Goal: Obtain resource: Obtain resource

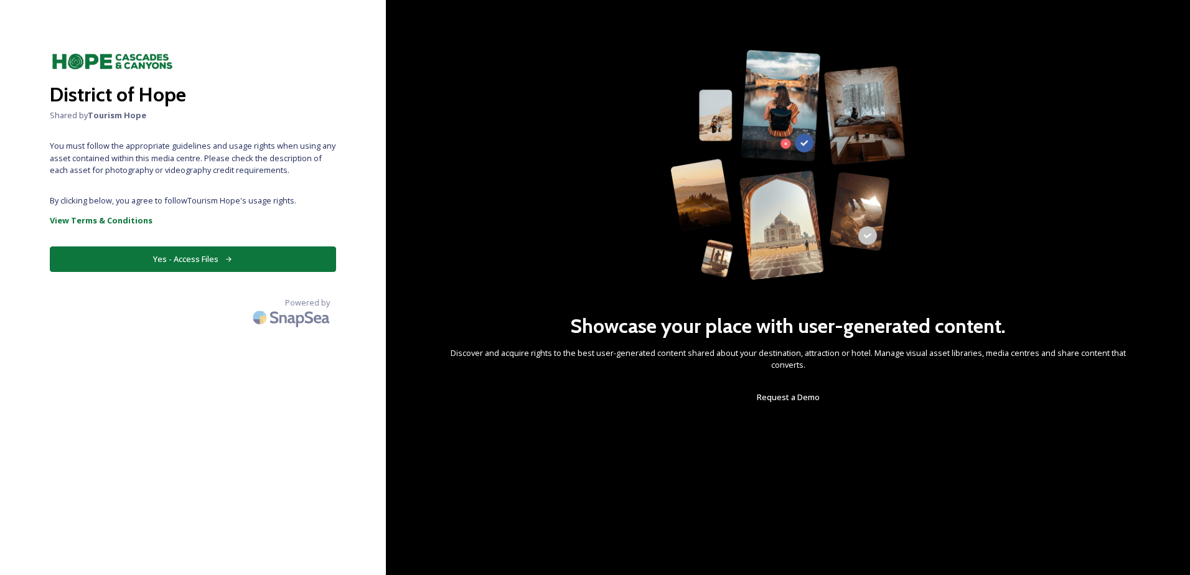
click at [177, 254] on button "Yes - Access Files" at bounding box center [193, 259] width 286 height 26
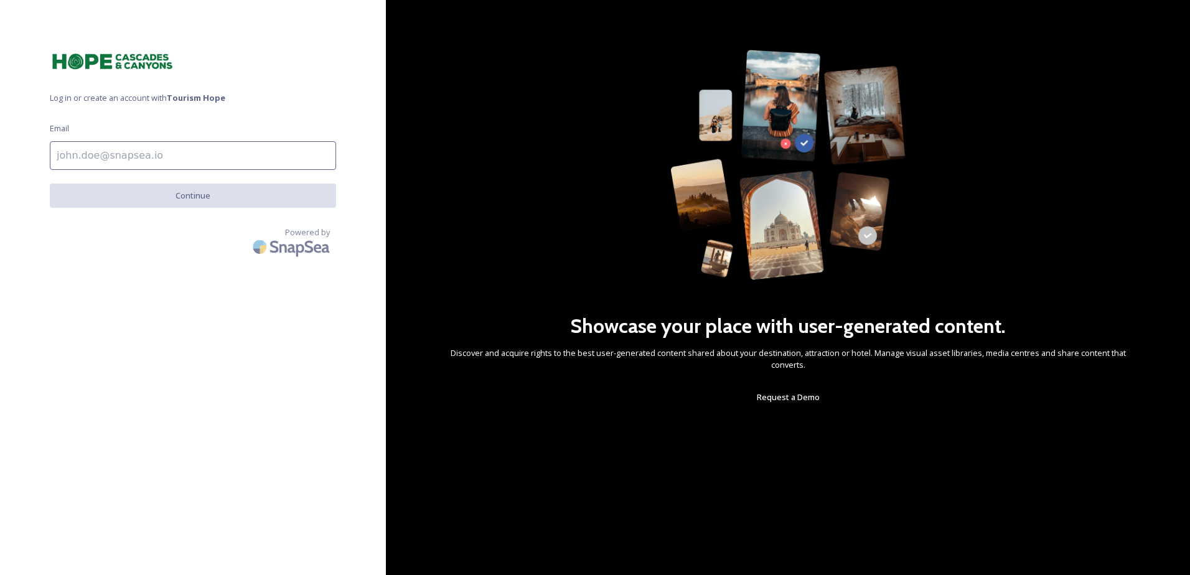
click at [135, 151] on input at bounding box center [193, 155] width 286 height 29
type input "[EMAIL_ADDRESS][DOMAIN_NAME]"
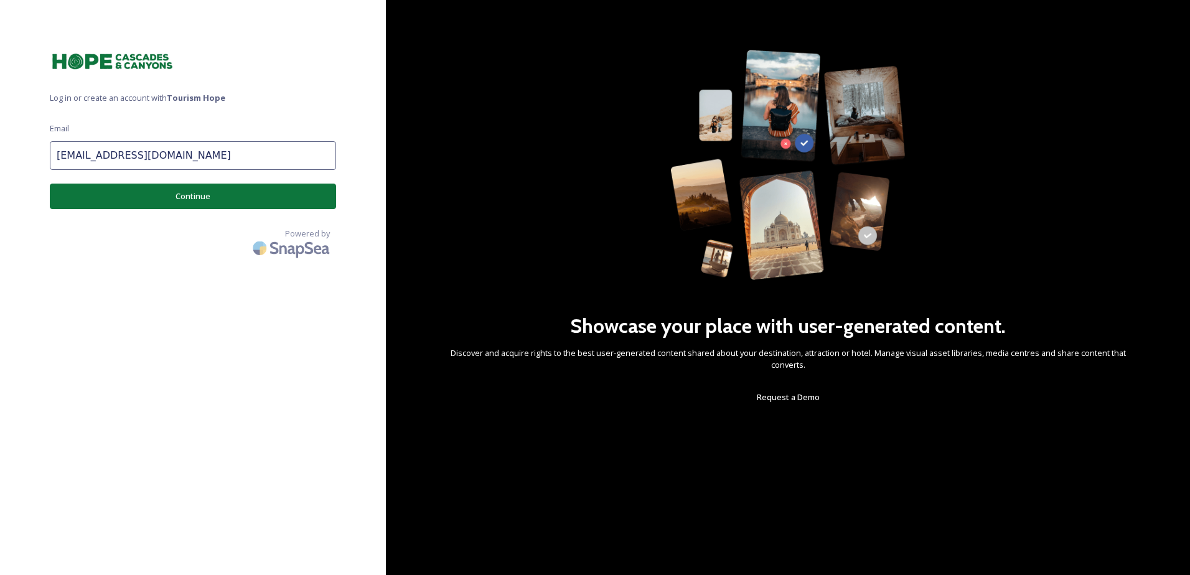
click at [171, 206] on button "Continue" at bounding box center [193, 197] width 286 height 26
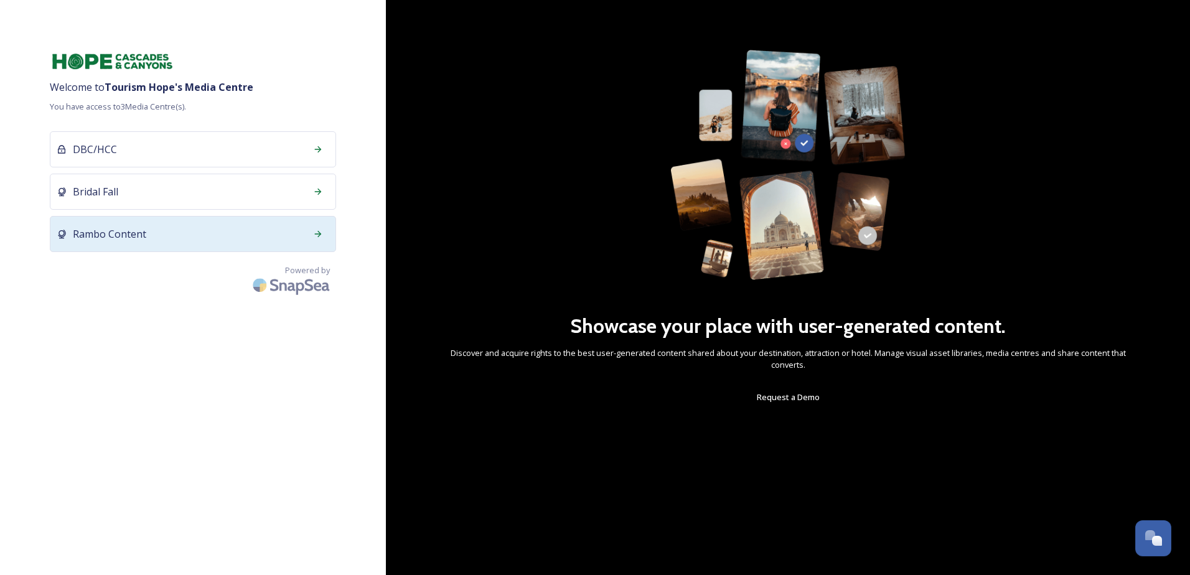
click at [117, 238] on span "Rambo Content" at bounding box center [109, 234] width 73 height 15
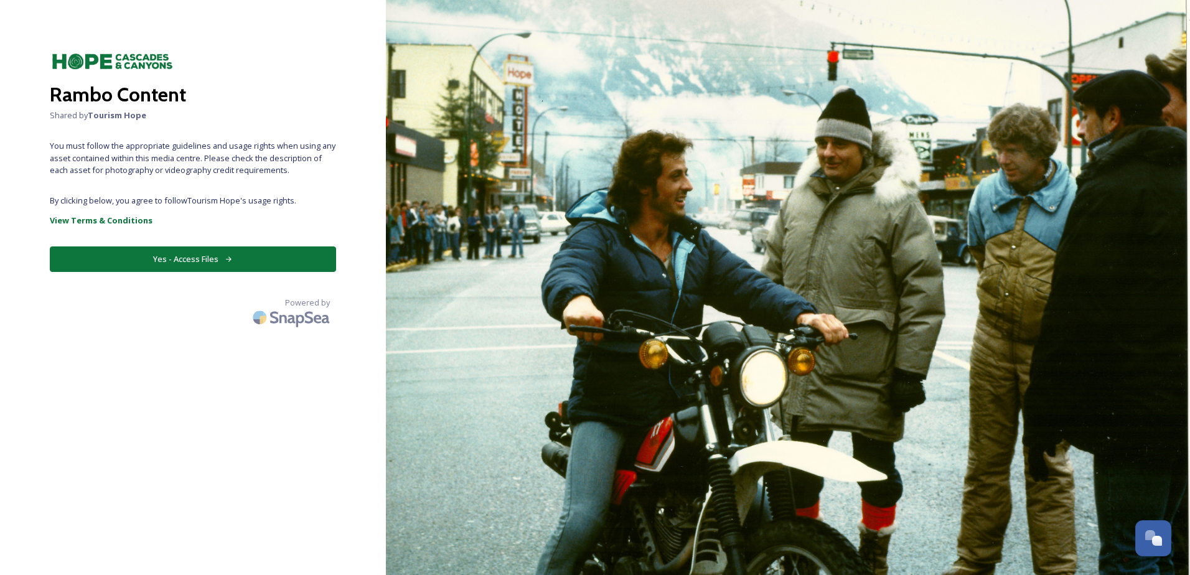
click at [181, 263] on button "Yes - Access Files" at bounding box center [193, 259] width 286 height 26
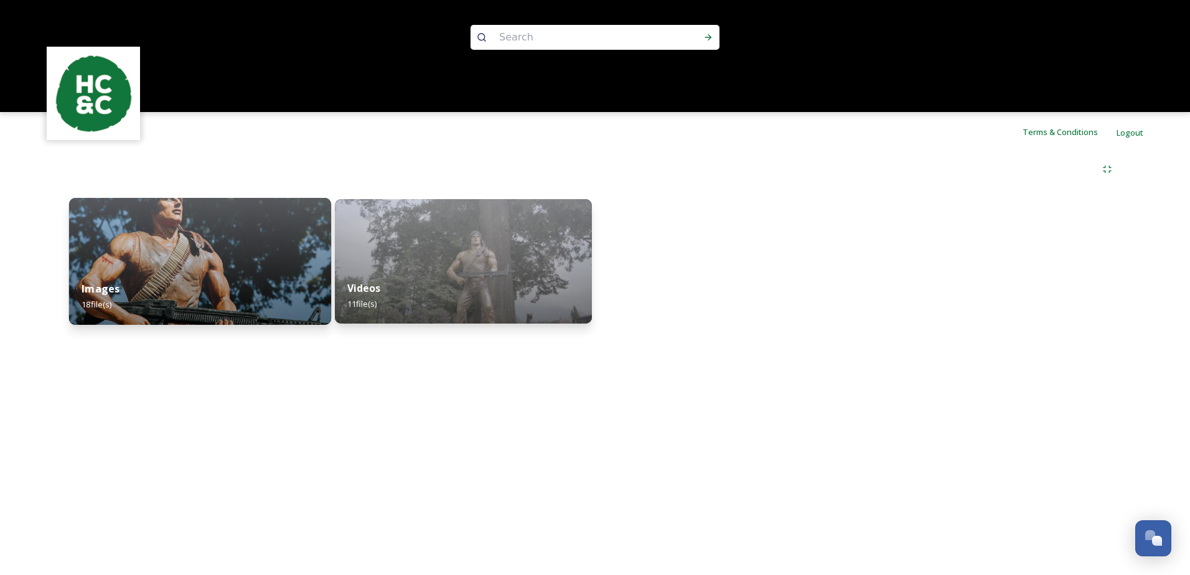
click at [131, 265] on img at bounding box center [200, 261] width 262 height 127
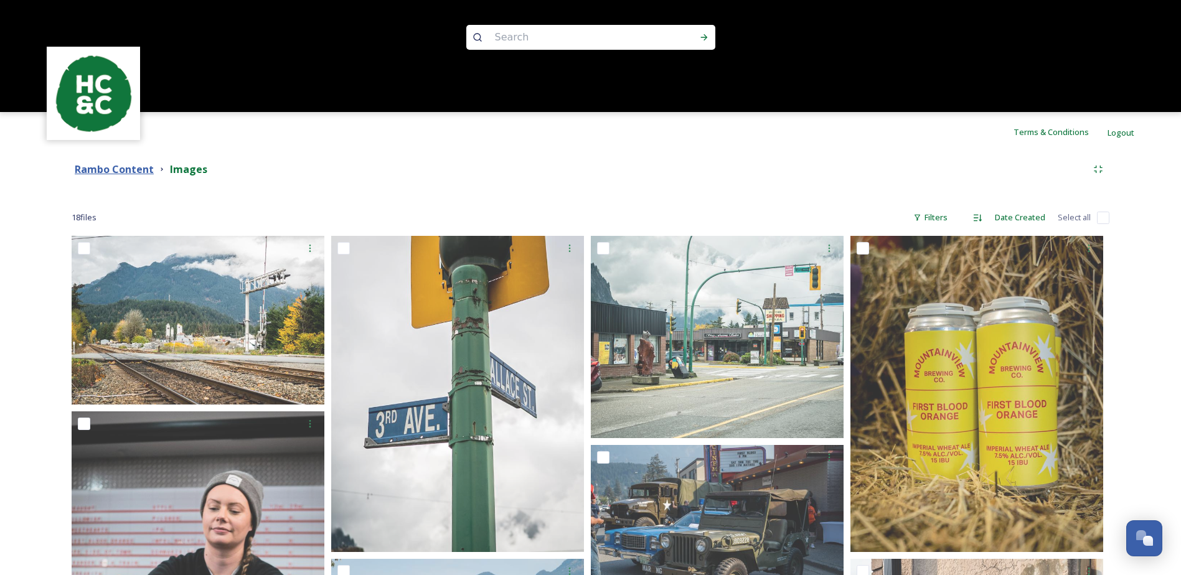
click at [127, 166] on strong "Rambo Content" at bounding box center [114, 169] width 79 height 14
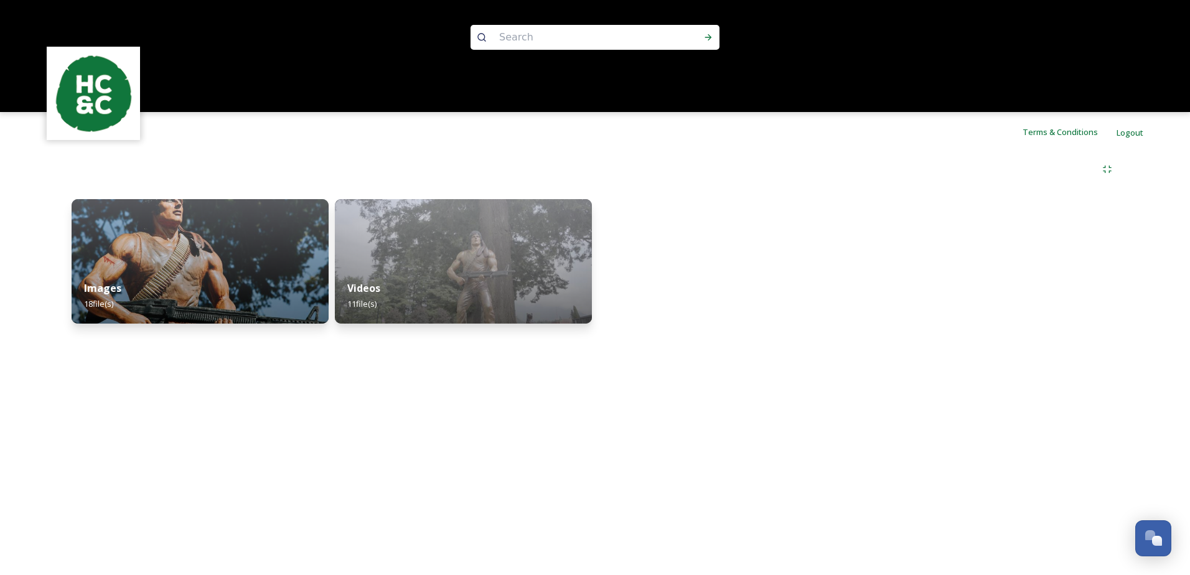
click at [86, 89] on img at bounding box center [94, 94] width 90 height 90
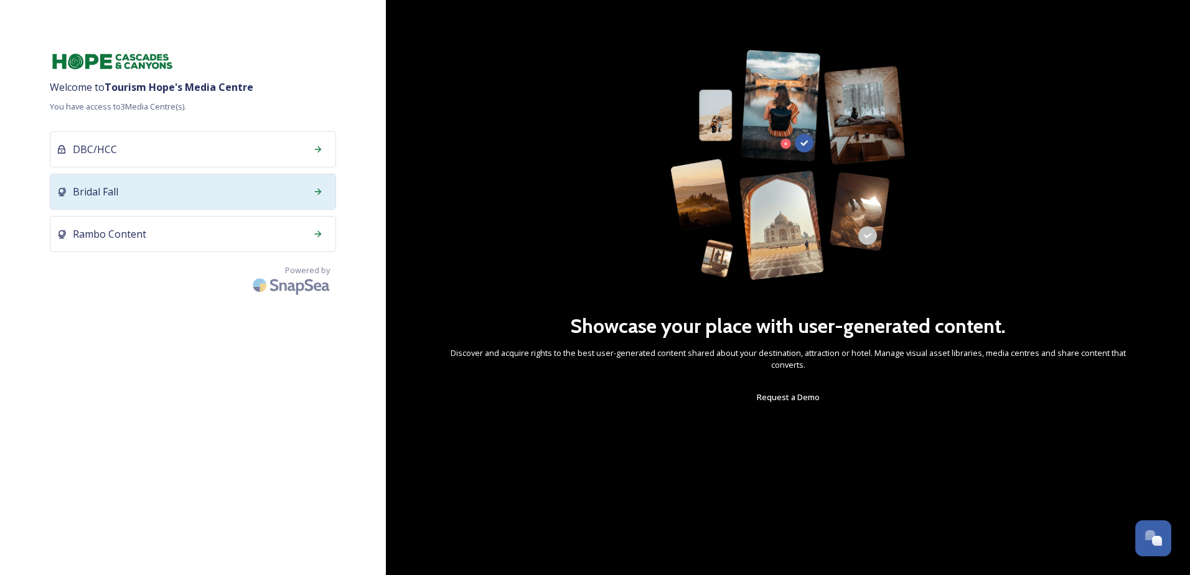
click at [115, 194] on span "Bridal Fall" at bounding box center [95, 191] width 45 height 15
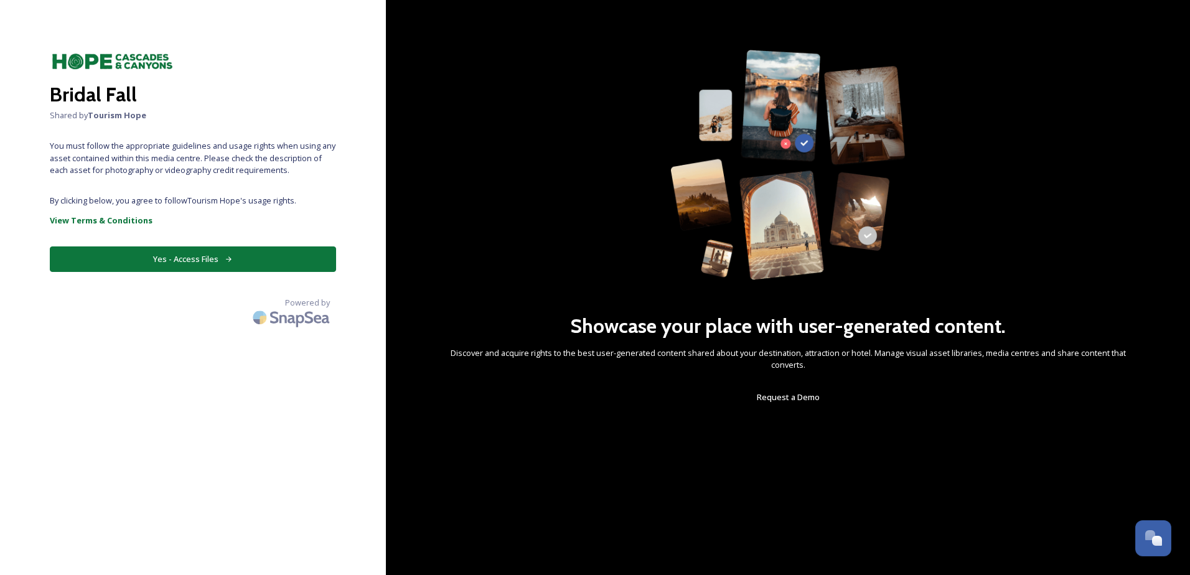
click at [201, 254] on button "Yes - Access Files" at bounding box center [193, 259] width 286 height 26
click at [164, 261] on button "Yes - Access Files" at bounding box center [193, 259] width 286 height 26
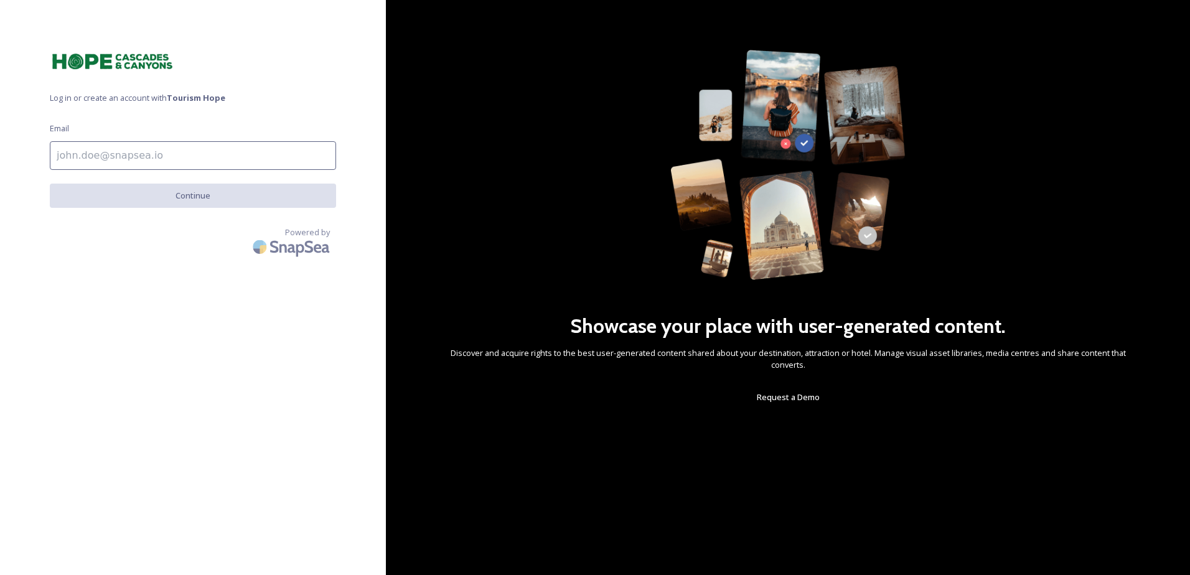
click at [163, 156] on input at bounding box center [193, 155] width 286 height 29
type input "[EMAIL_ADDRESS][DOMAIN_NAME]"
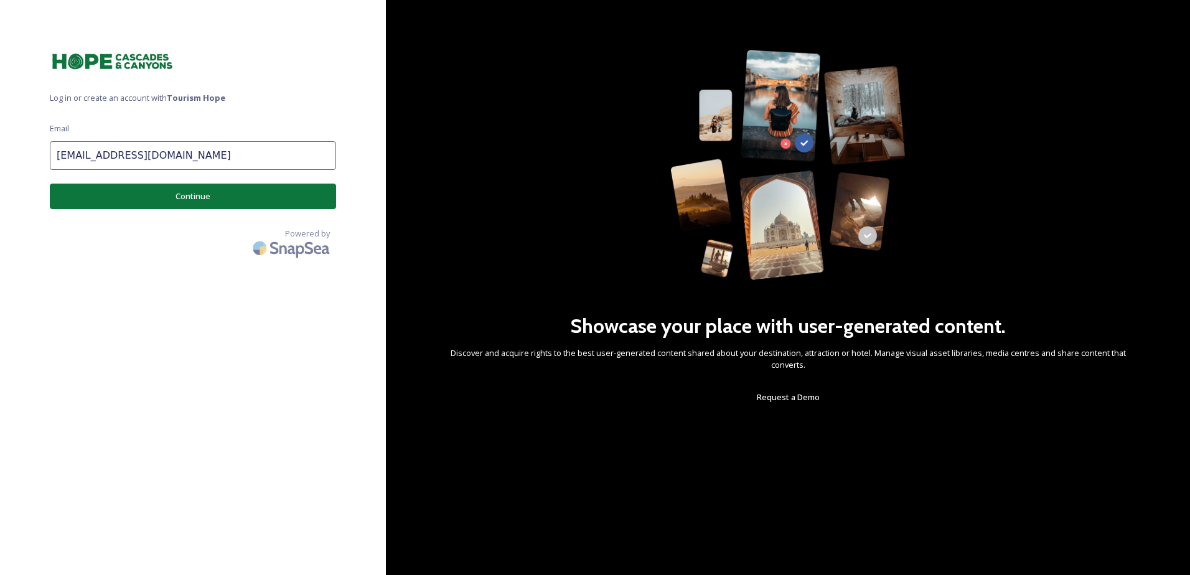
click at [175, 199] on button "Continue" at bounding box center [193, 197] width 286 height 26
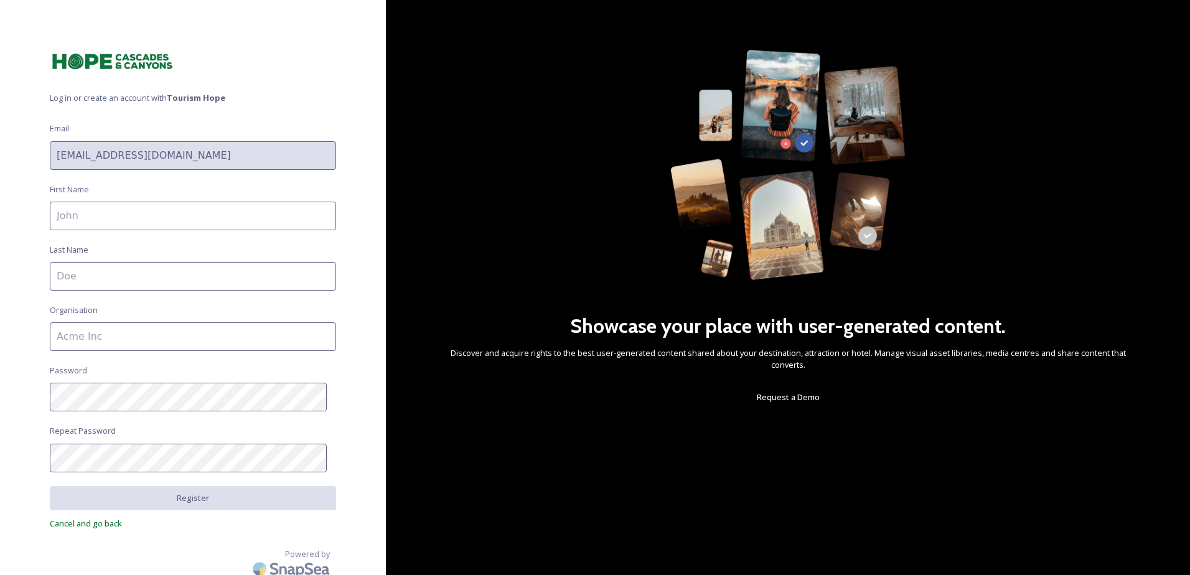
click at [153, 218] on input at bounding box center [193, 216] width 286 height 29
type input "[PERSON_NAME]"
type input "Beukens"
type input "District of Hope"
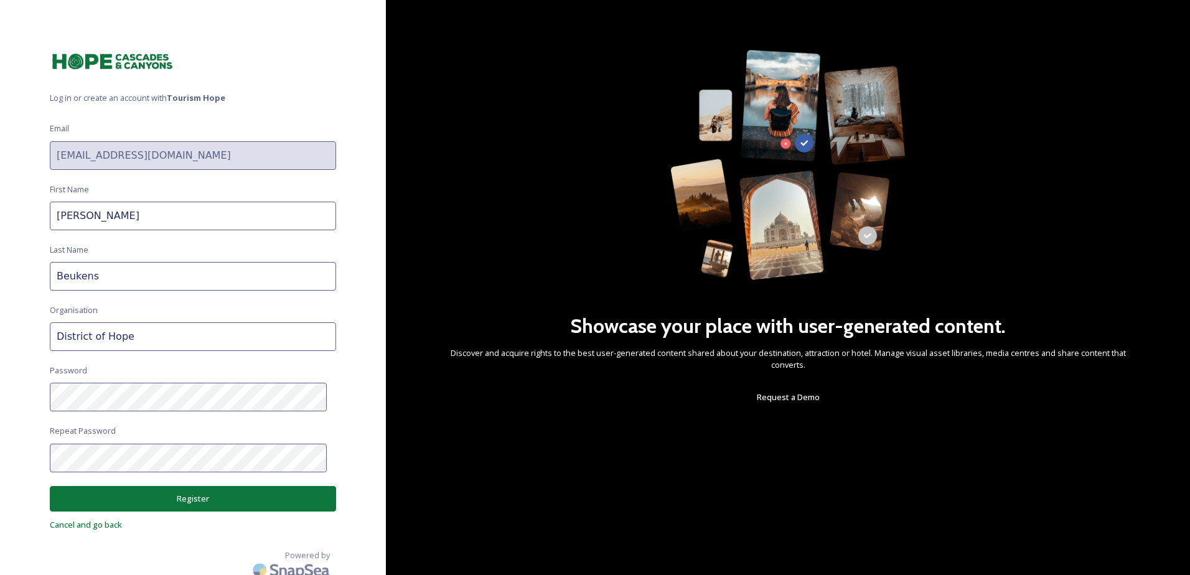
click at [168, 499] on button "Register" at bounding box center [193, 499] width 286 height 26
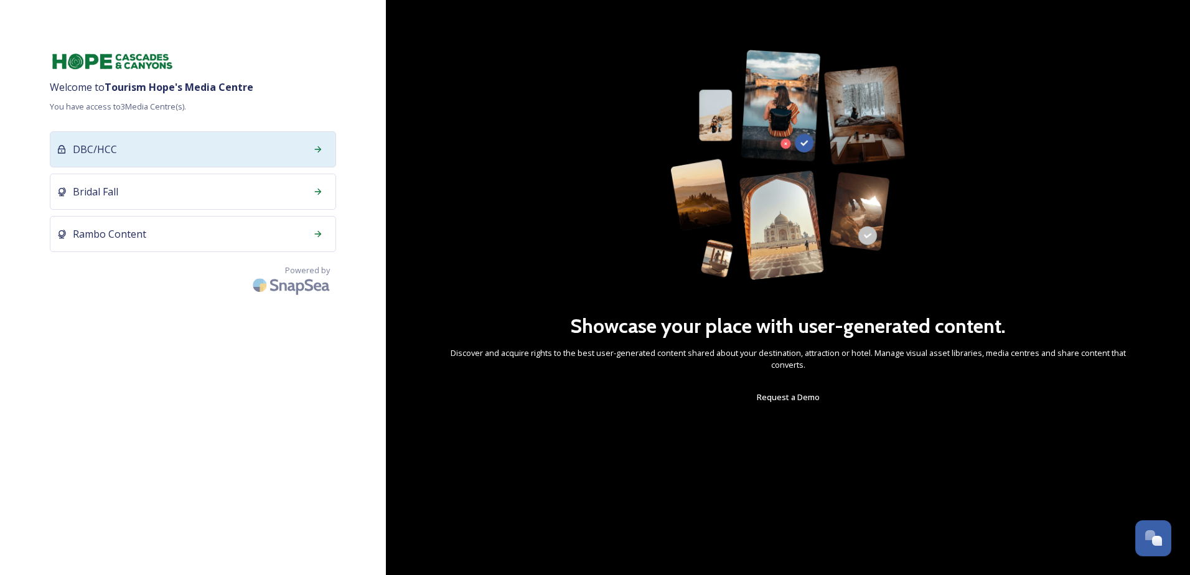
click at [150, 152] on div "DBC/HCC" at bounding box center [193, 149] width 286 height 36
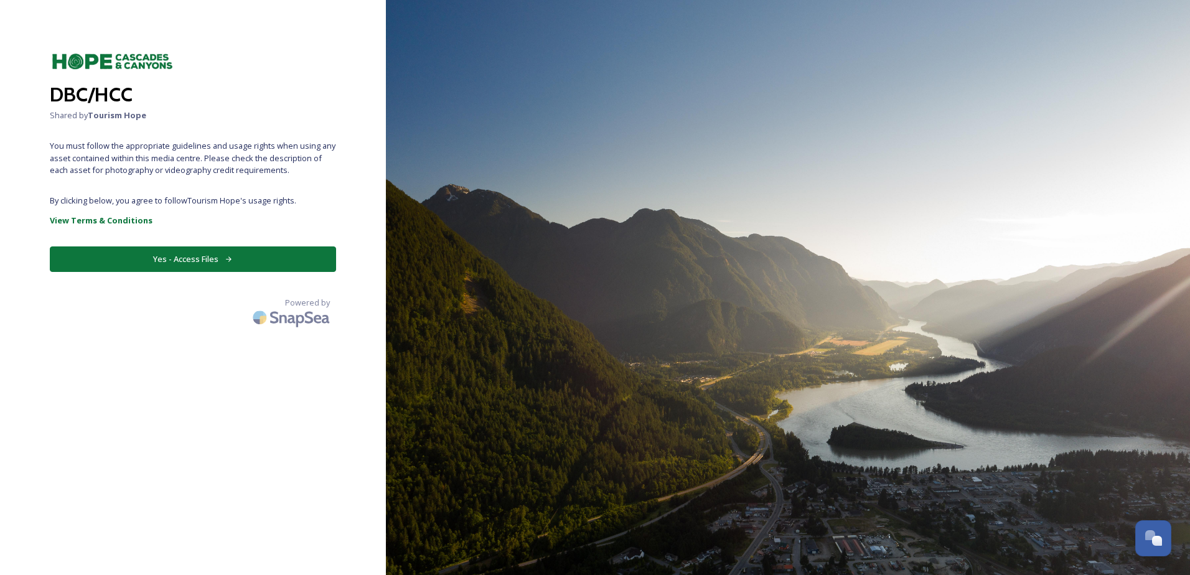
click at [175, 256] on button "Yes - Access Files" at bounding box center [193, 259] width 286 height 26
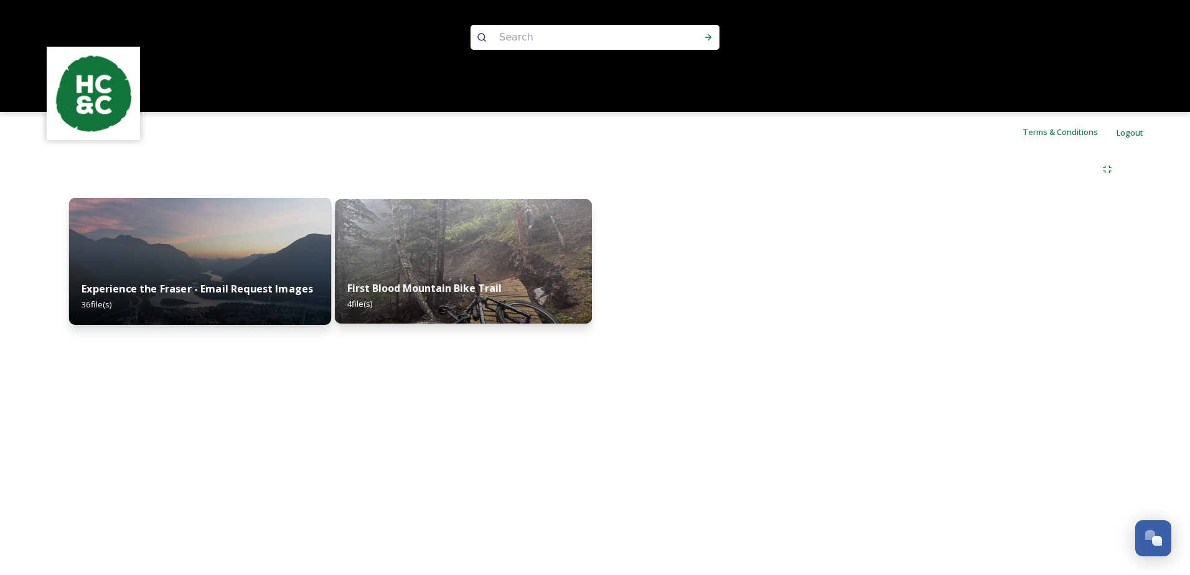
click at [176, 264] on img at bounding box center [200, 261] width 262 height 127
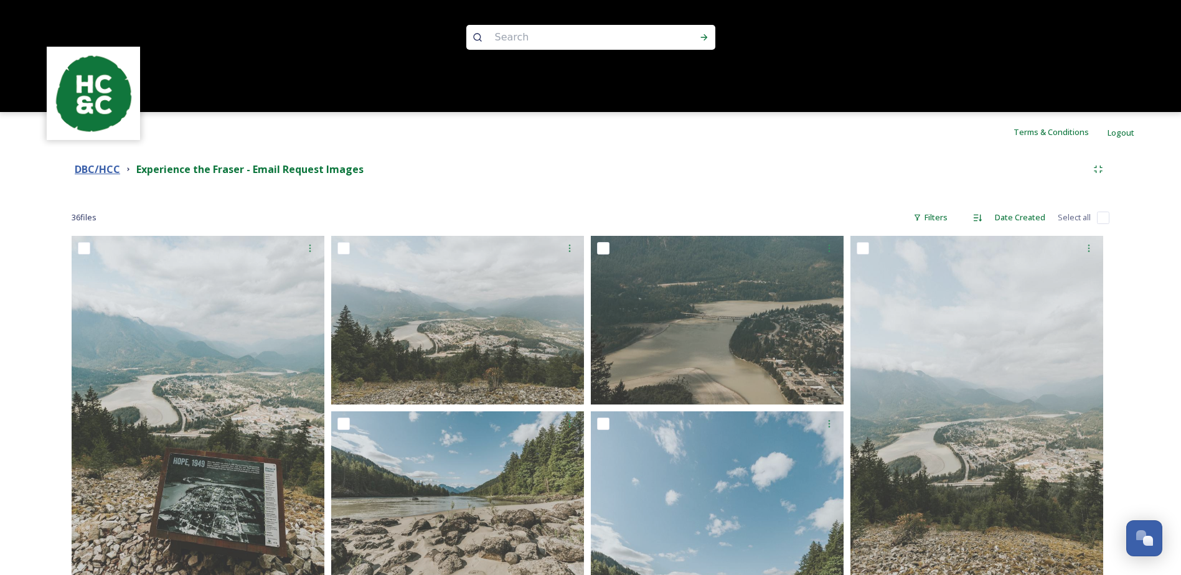
click at [91, 164] on strong "DBC/HCC" at bounding box center [97, 169] width 45 height 14
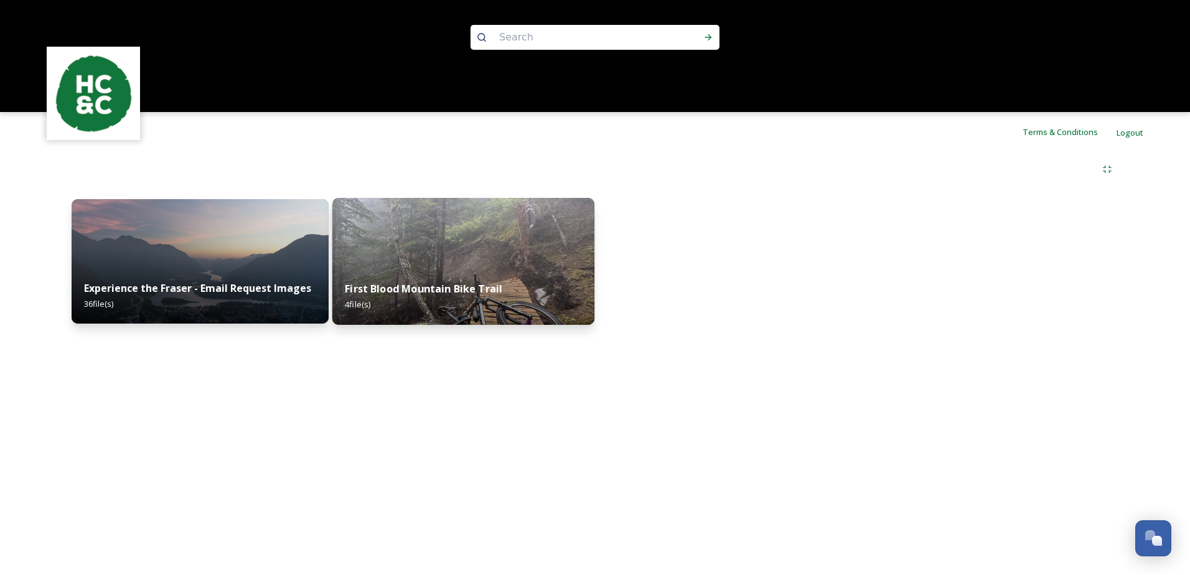
click at [477, 267] on img at bounding box center [463, 261] width 262 height 127
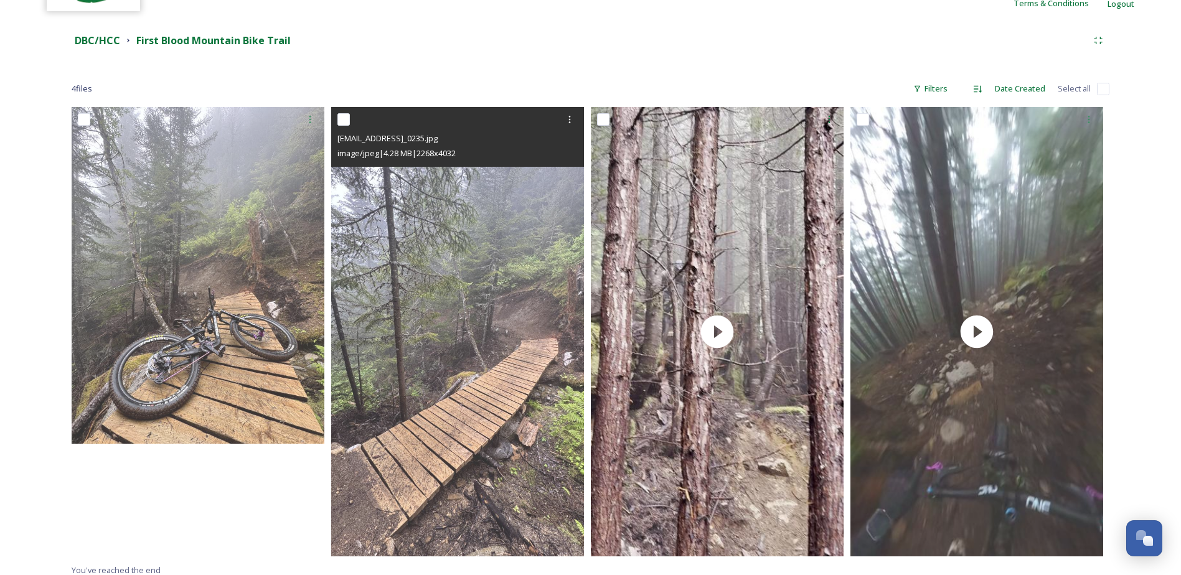
scroll to position [138, 0]
